Goal: Check status: Check status

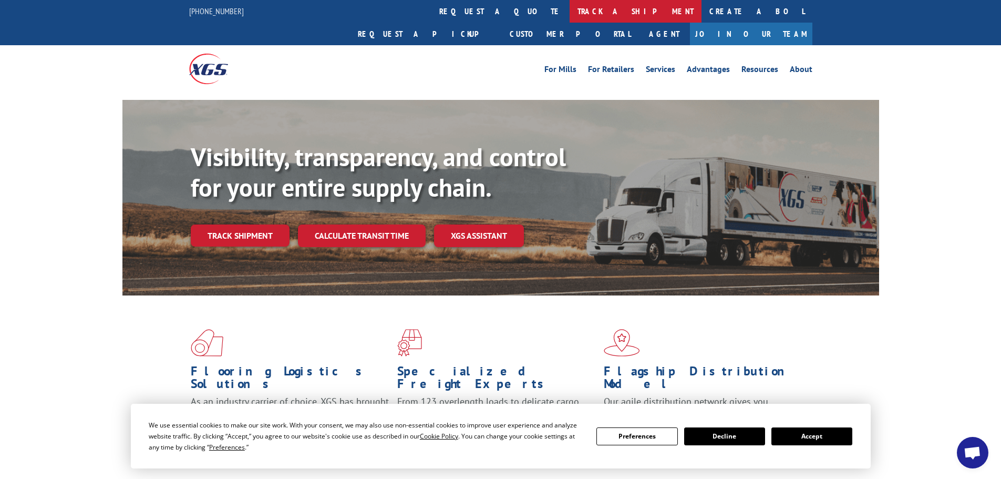
click at [570, 14] on link "track a shipment" at bounding box center [636, 11] width 132 height 23
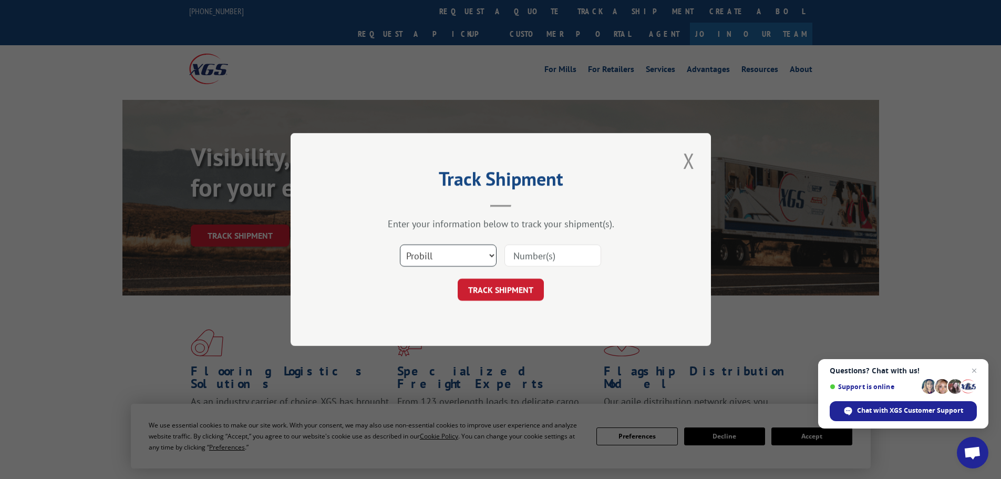
click at [492, 254] on select "Select category... Probill BOL PO" at bounding box center [448, 255] width 97 height 22
click at [527, 254] on input at bounding box center [552, 255] width 97 height 22
paste input "16740529"
type input "16740529"
click at [511, 288] on button "TRACK SHIPMENT" at bounding box center [501, 289] width 86 height 22
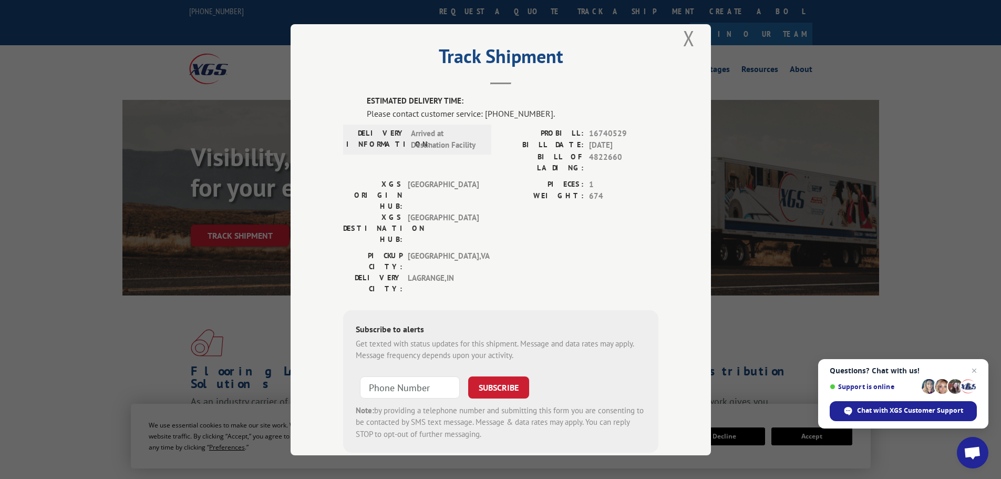
scroll to position [22, 0]
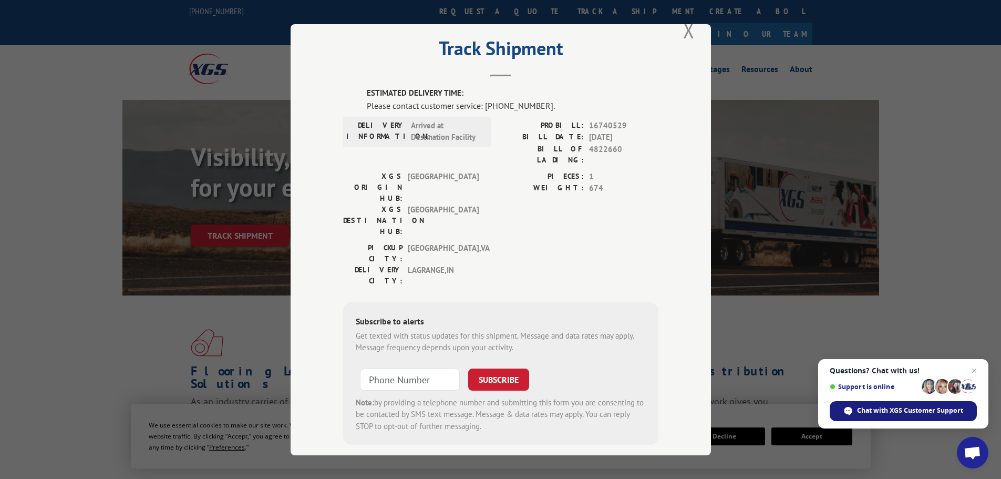
click at [886, 407] on span "Chat with XGS Customer Support" at bounding box center [910, 410] width 106 height 9
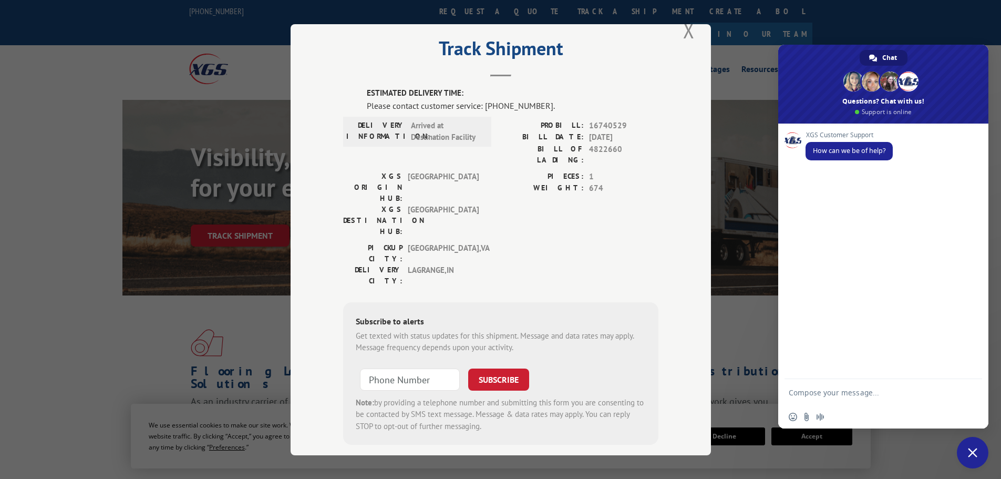
click at [799, 389] on textarea "Compose your message..." at bounding box center [873, 392] width 168 height 26
type textarea "track shipment"
click at [968, 392] on span "Send" at bounding box center [970, 392] width 8 height 8
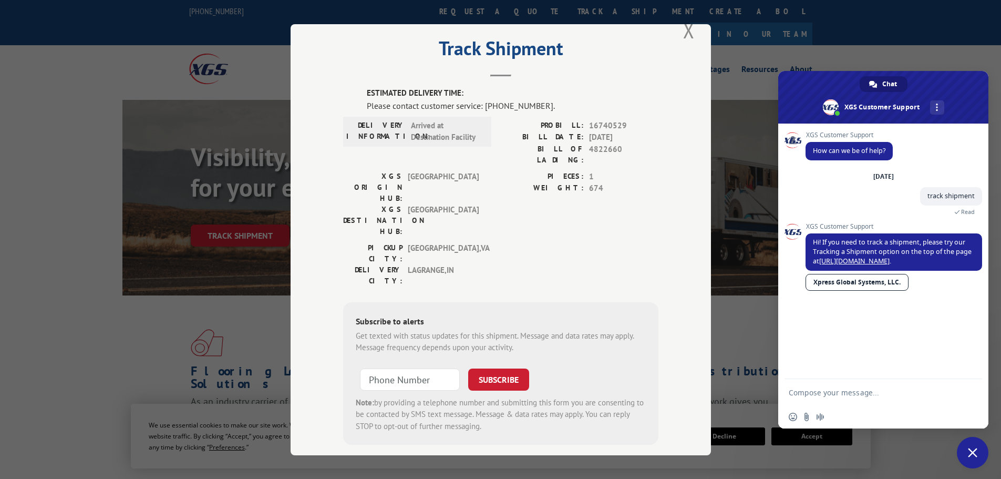
click at [812, 392] on textarea "Compose your message..." at bounding box center [873, 392] width 168 height 26
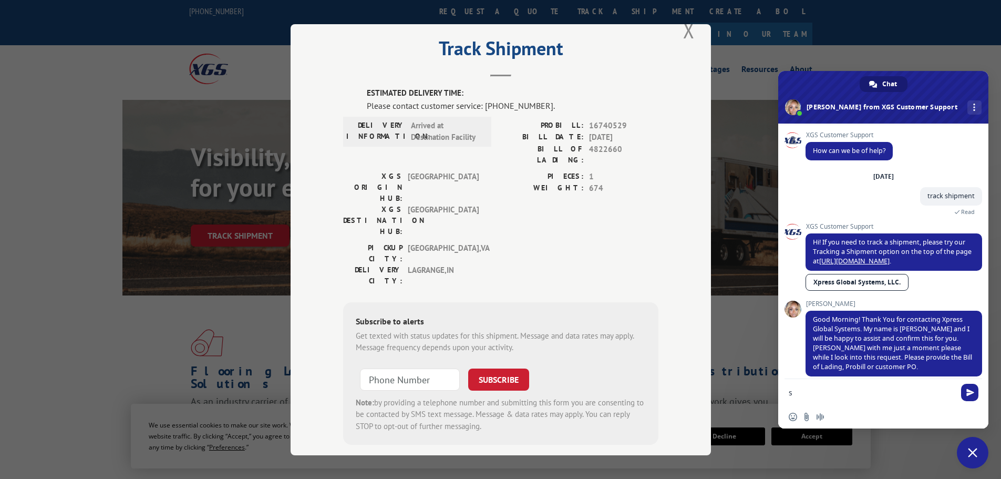
scroll to position [9, 0]
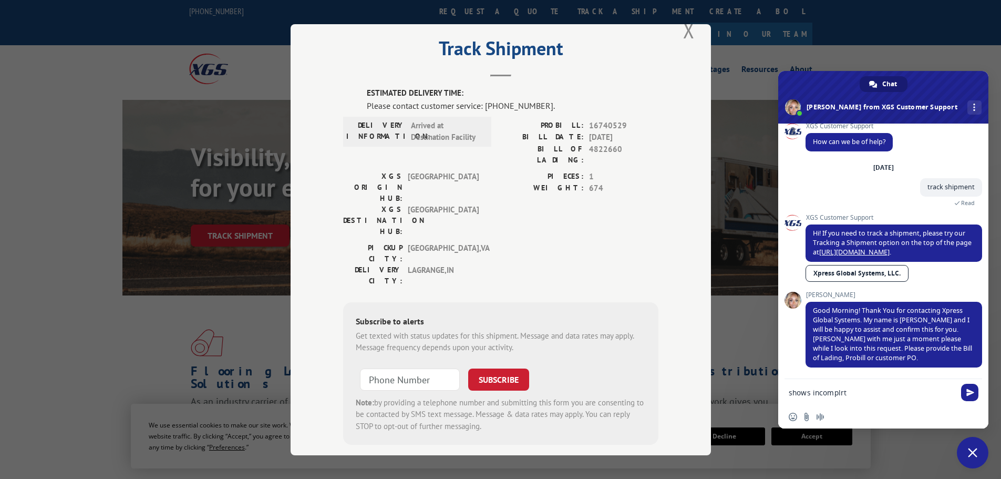
drag, startPoint x: 854, startPoint y: 394, endPoint x: 749, endPoint y: 391, distance: 104.6
paste textarea "16740529"
type textarea "tracking 16740529"
click at [969, 397] on span "Send" at bounding box center [969, 392] width 17 height 17
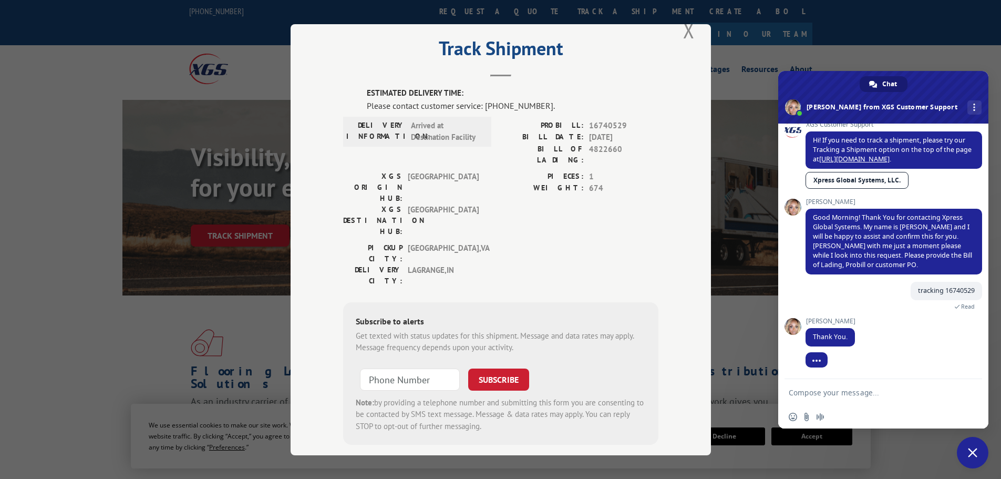
scroll to position [121, 0]
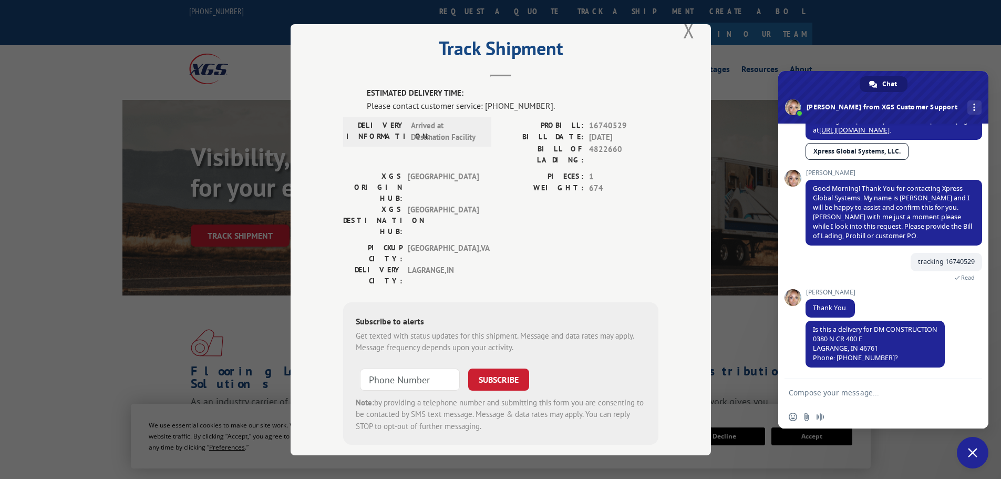
click at [805, 397] on textarea "Compose your message..." at bounding box center [873, 392] width 168 height 26
type textarea "yes"
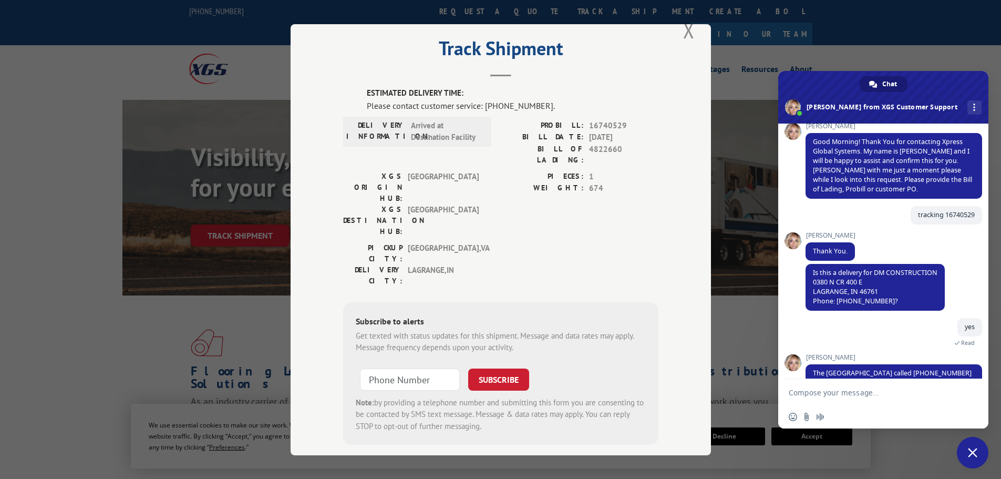
scroll to position [211, 0]
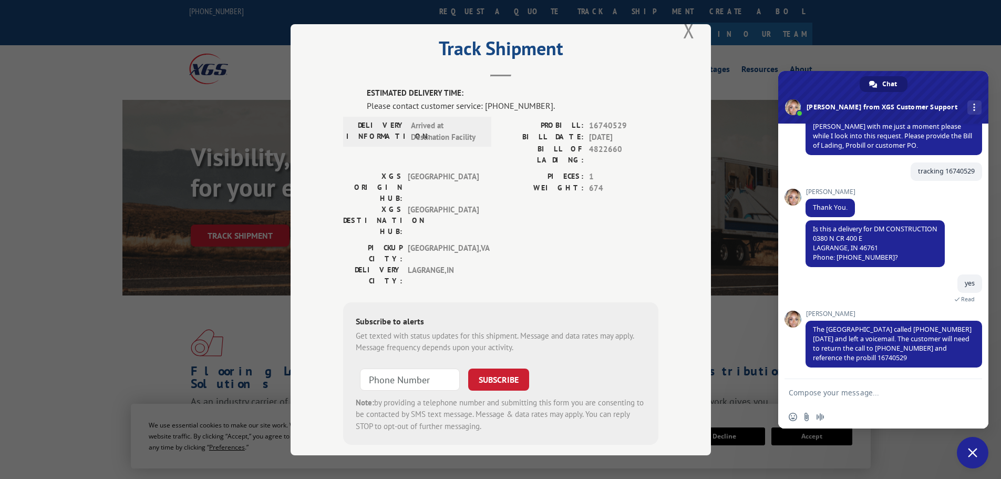
click at [822, 388] on textarea "Compose your message..." at bounding box center [873, 392] width 168 height 26
type textarea "thanks"
click at [969, 392] on span "Send" at bounding box center [970, 392] width 8 height 8
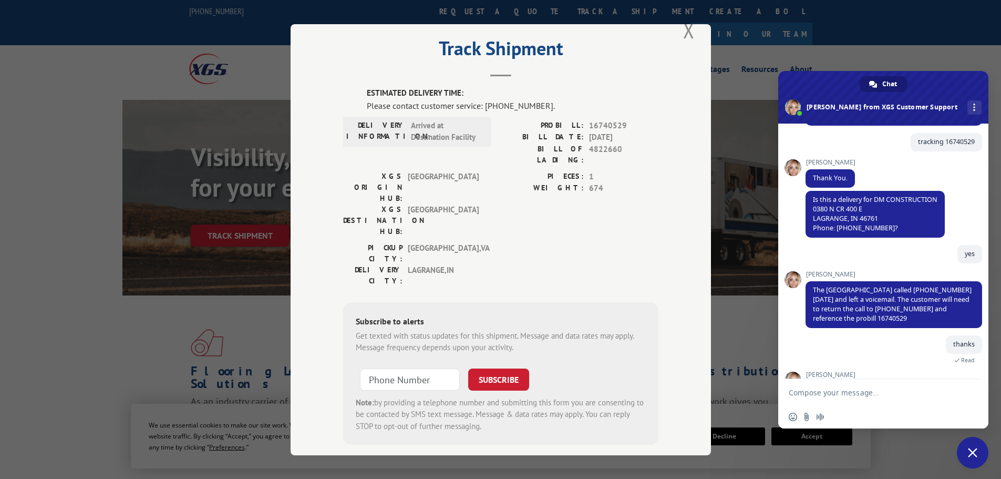
scroll to position [283, 0]
